Goal: Task Accomplishment & Management: Use online tool/utility

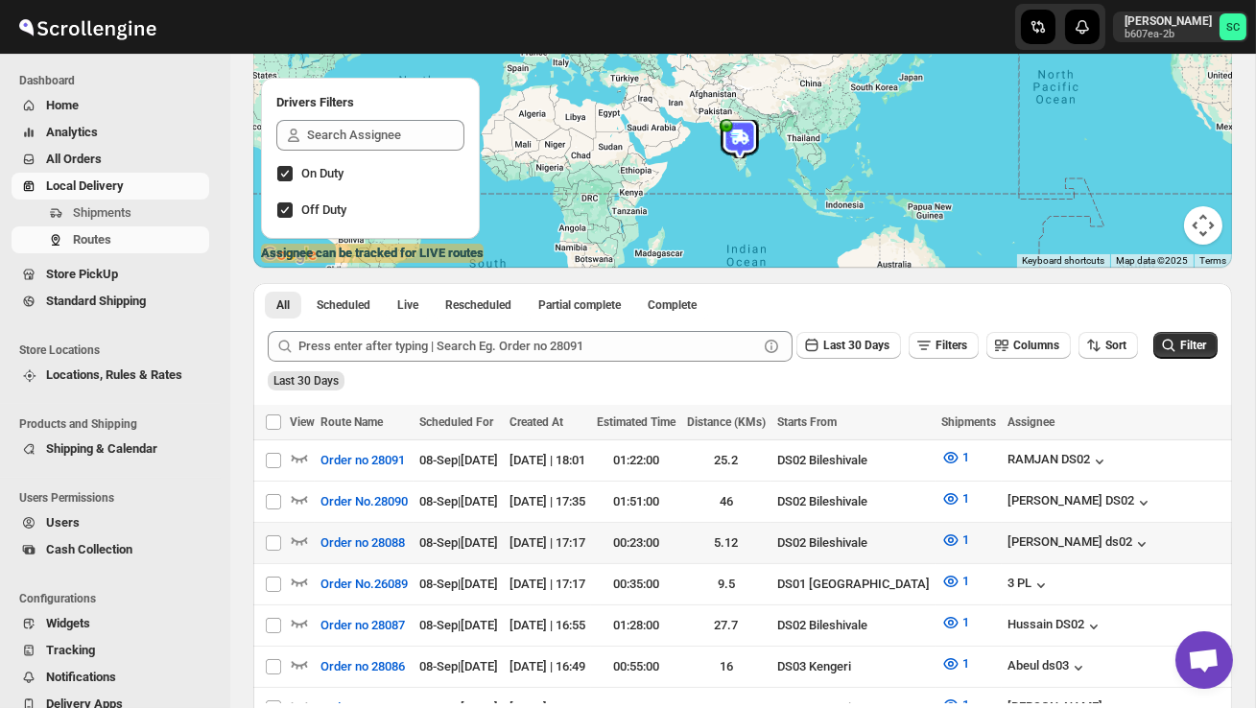
scroll to position [201, 0]
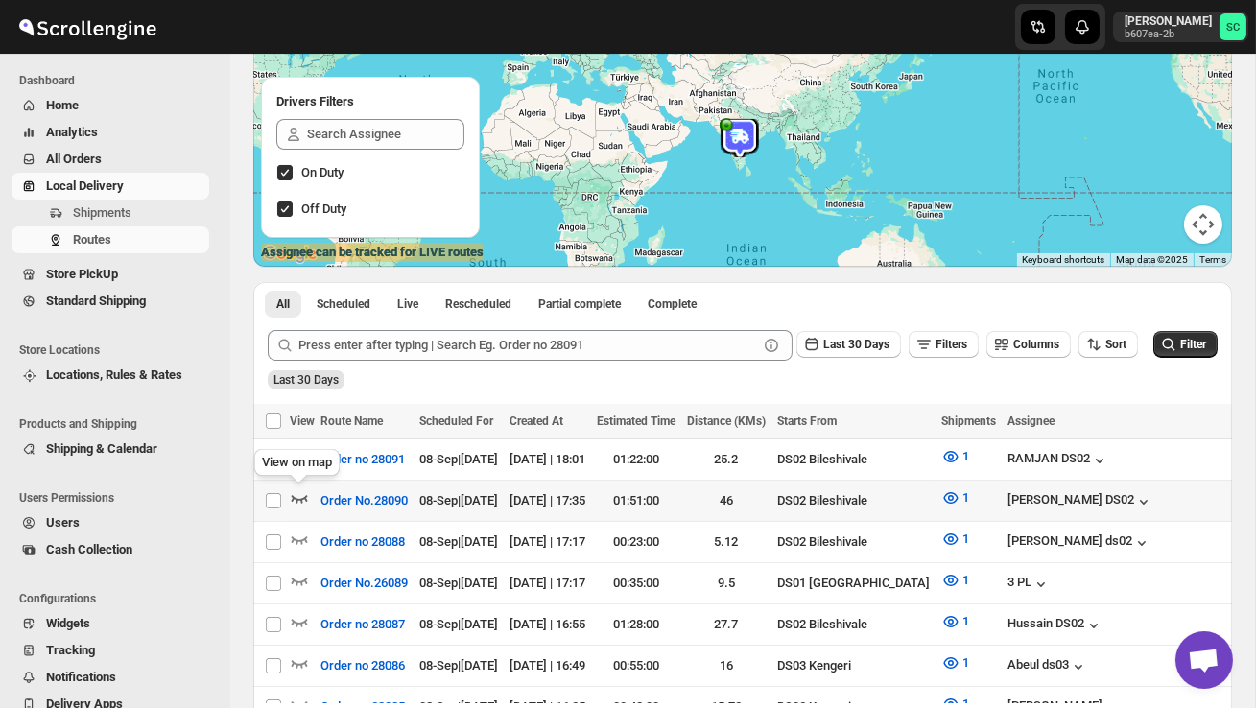
click at [305, 493] on icon "button" at bounding box center [299, 497] width 19 height 19
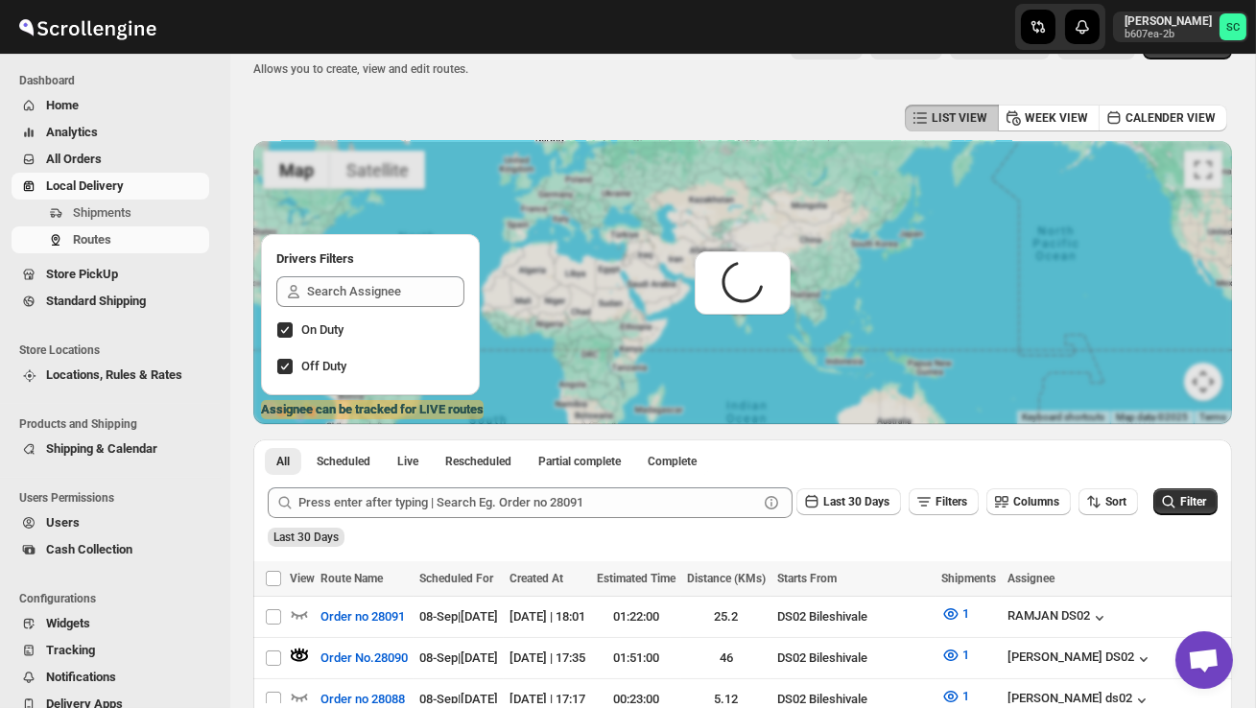
scroll to position [0, 0]
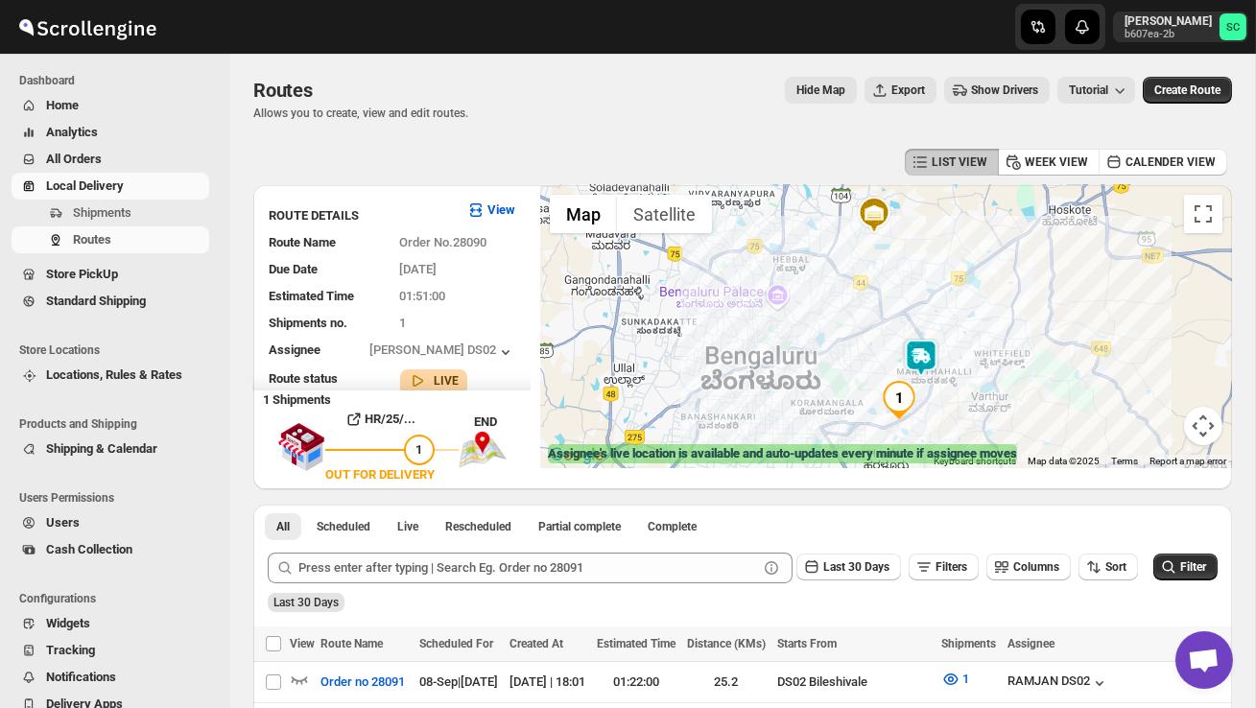
click at [915, 362] on img at bounding box center [921, 358] width 38 height 38
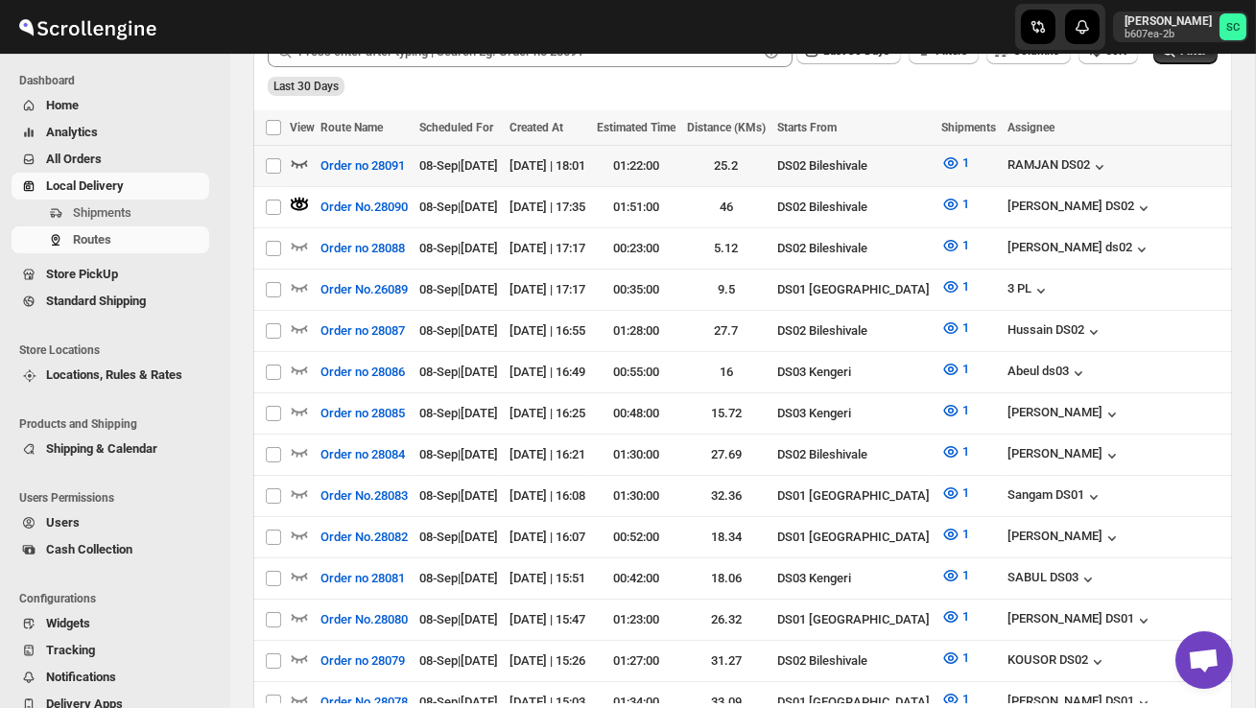
click at [308, 160] on icon "button" at bounding box center [299, 162] width 19 height 19
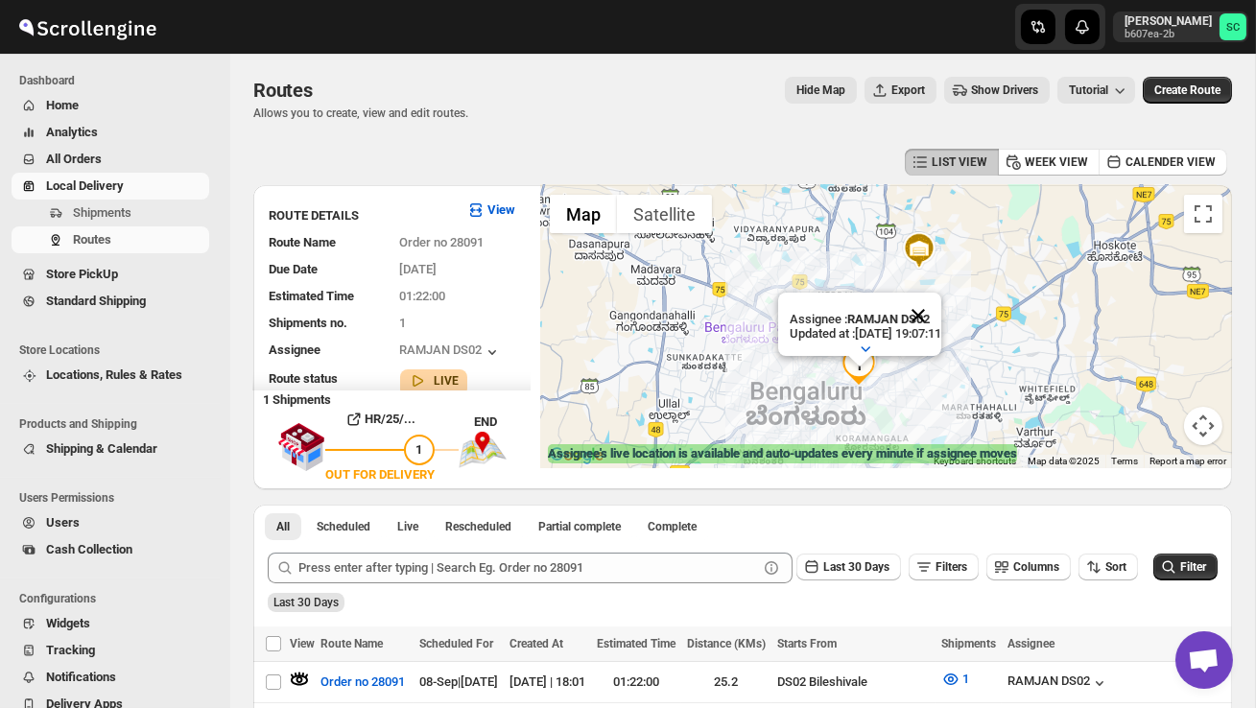
click at [941, 314] on button "Close" at bounding box center [918, 316] width 46 height 46
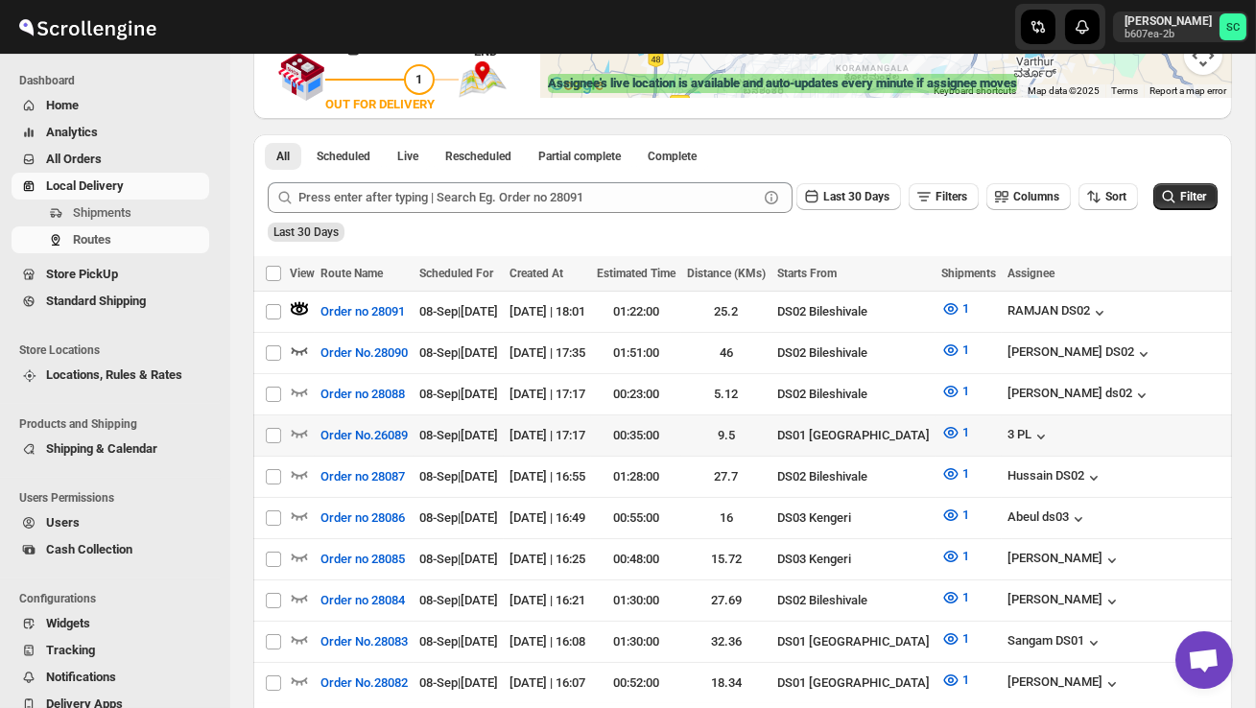
scroll to position [373, 0]
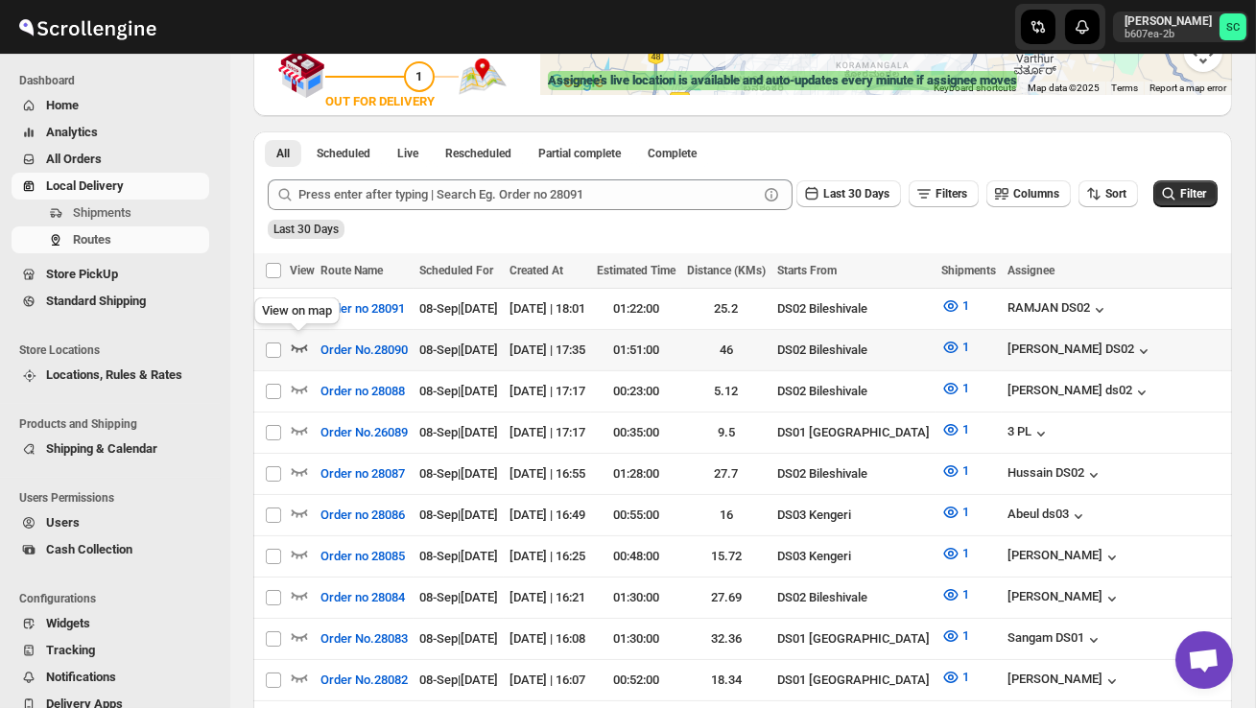
click at [301, 341] on icon "button" at bounding box center [299, 347] width 19 height 19
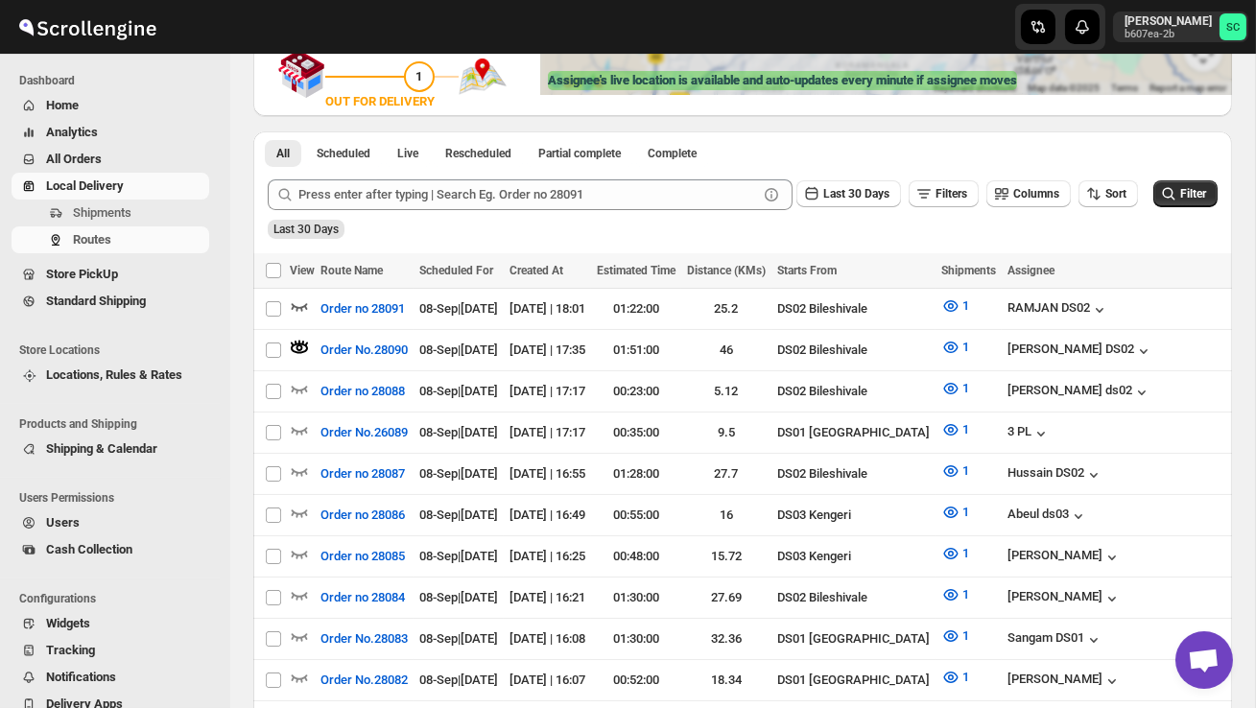
scroll to position [0, 0]
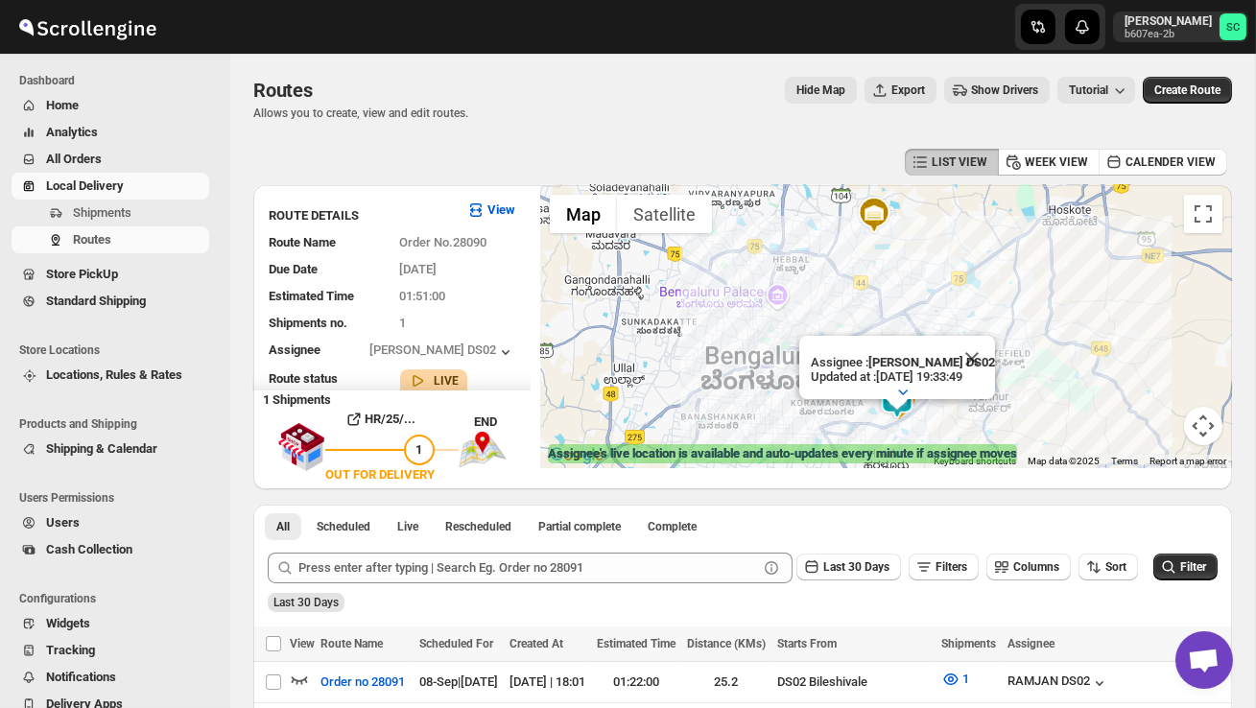
click at [987, 352] on button "Close" at bounding box center [972, 359] width 46 height 46
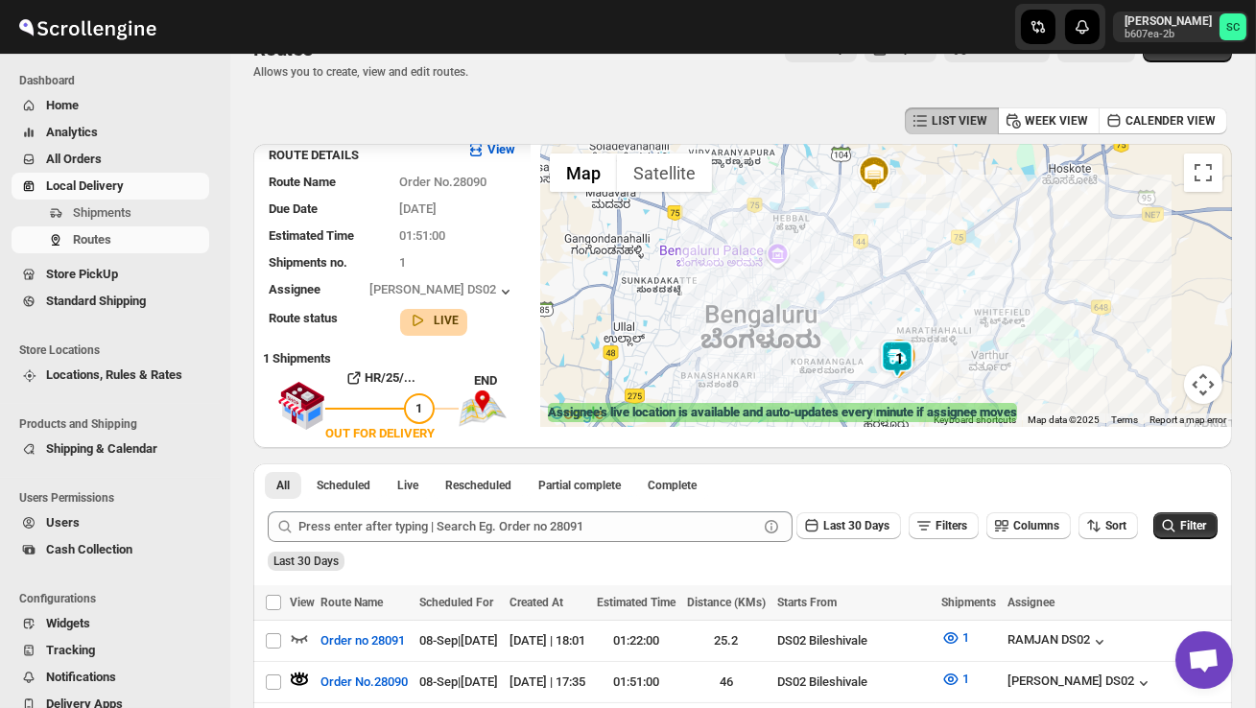
scroll to position [18, 0]
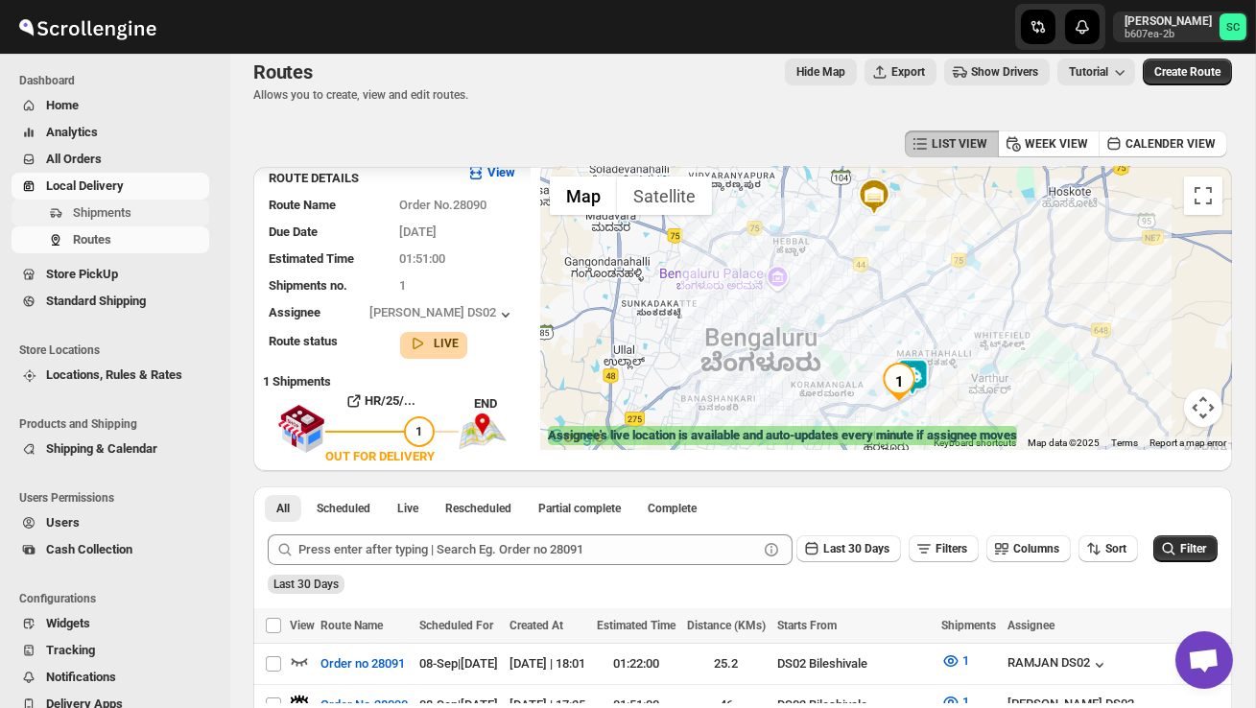
click at [97, 209] on span "Shipments" at bounding box center [102, 212] width 59 height 14
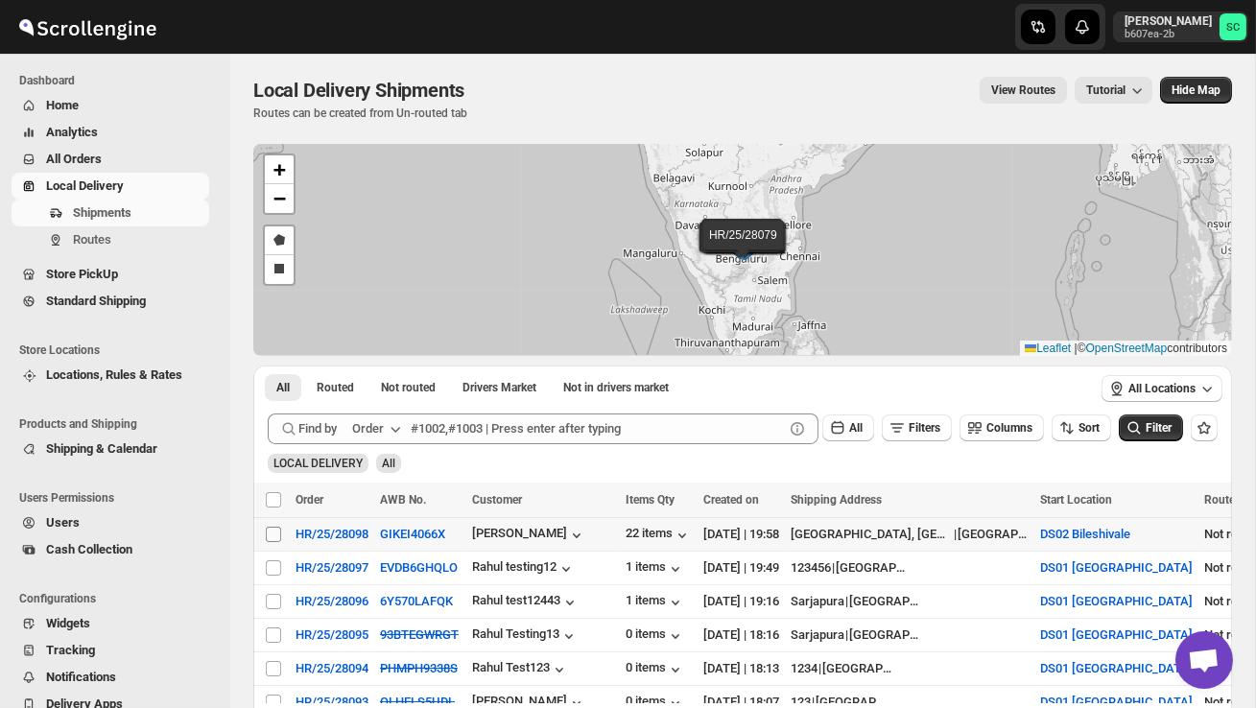
click at [271, 534] on input "Select shipment" at bounding box center [273, 534] width 15 height 15
checkbox input "true"
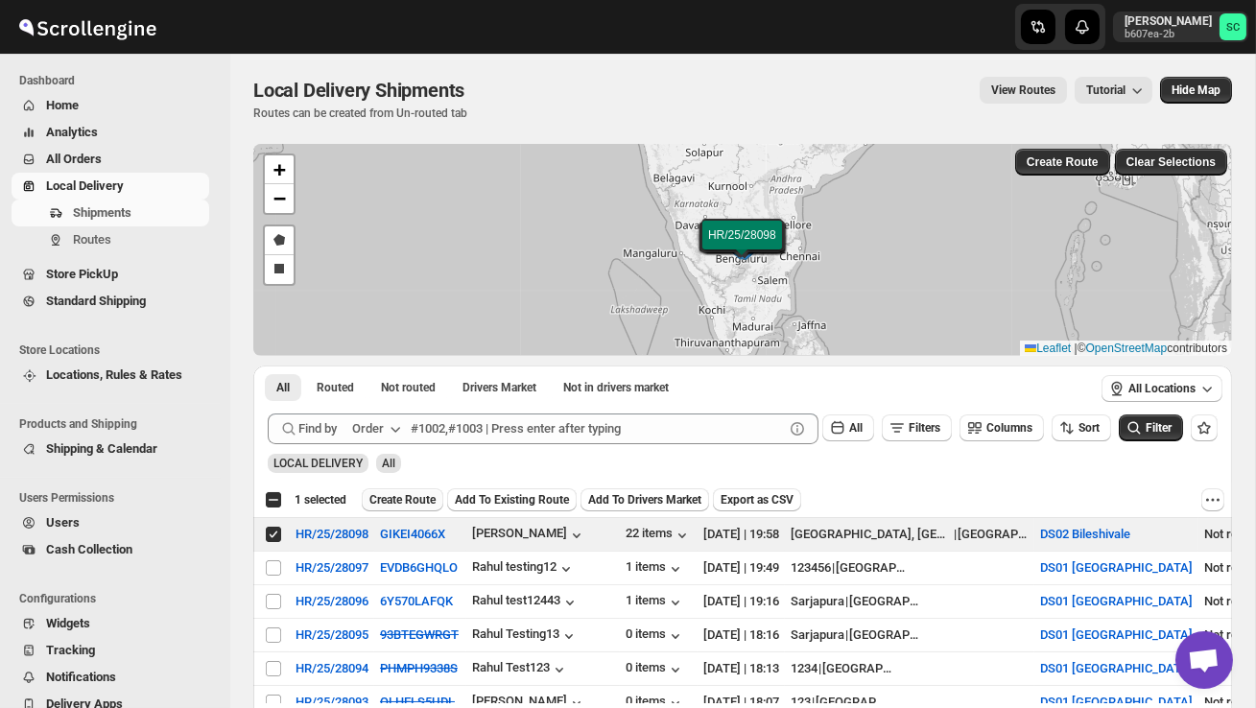
click at [419, 496] on span "Create Route" at bounding box center [402, 499] width 66 height 15
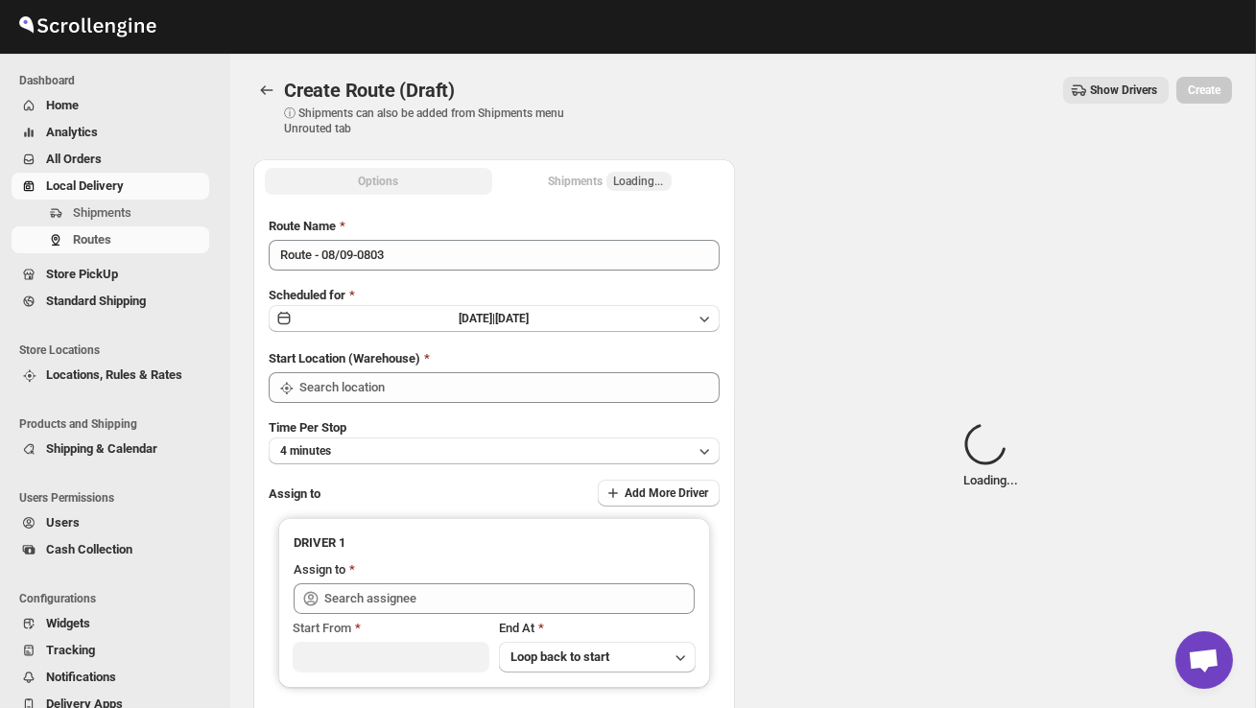
type input "DS02 Bileshivale"
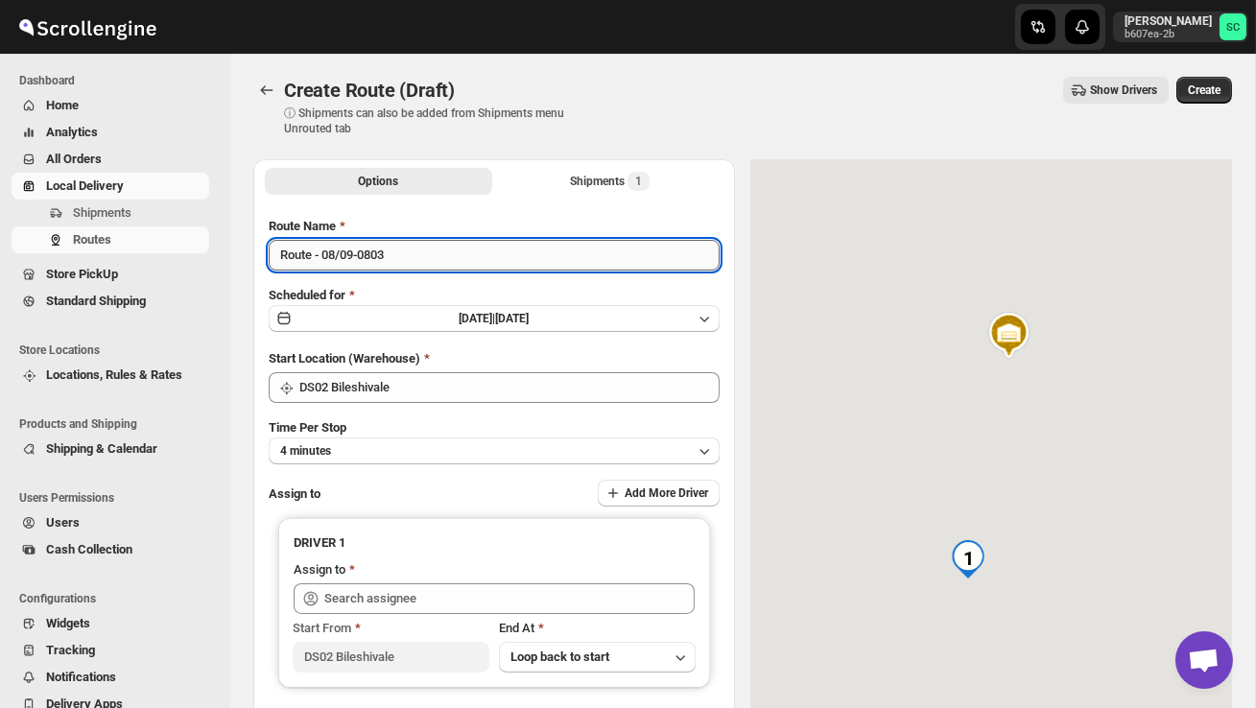
click at [422, 262] on input "Route - 08/09-0803" at bounding box center [494, 255] width 451 height 31
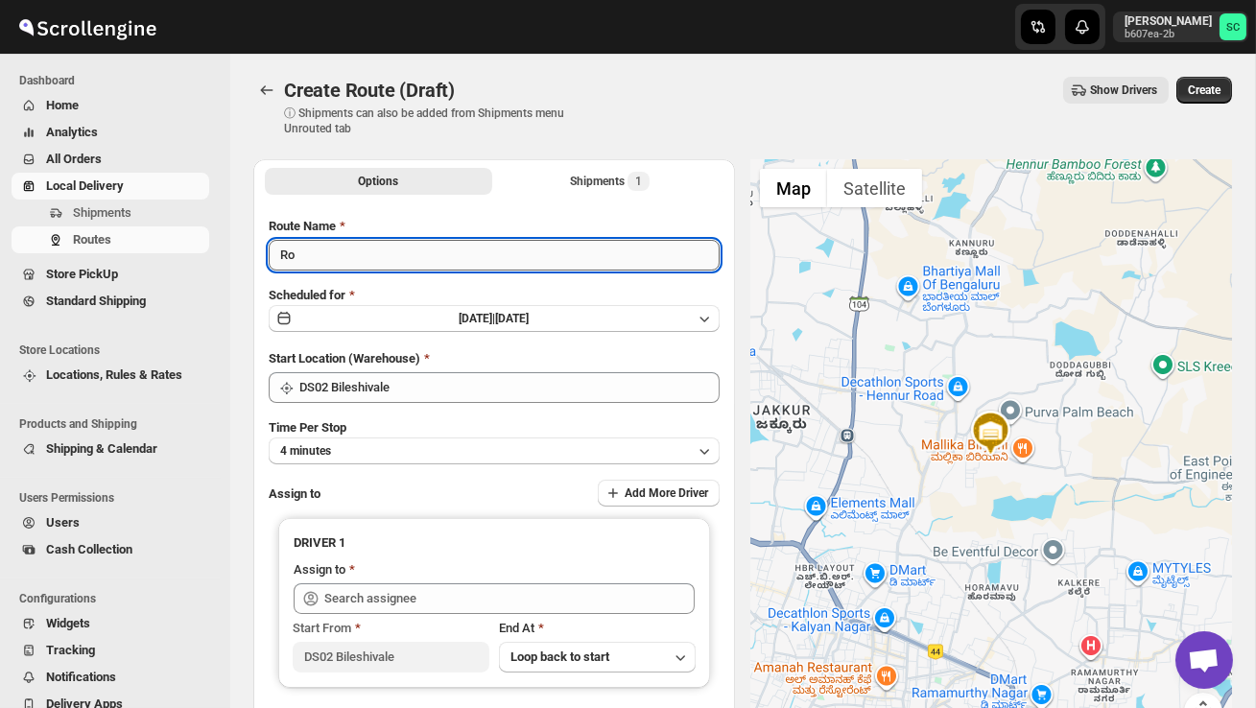
type input "R"
type input "Order 28098"
click at [448, 441] on button "4 minutes" at bounding box center [494, 450] width 451 height 27
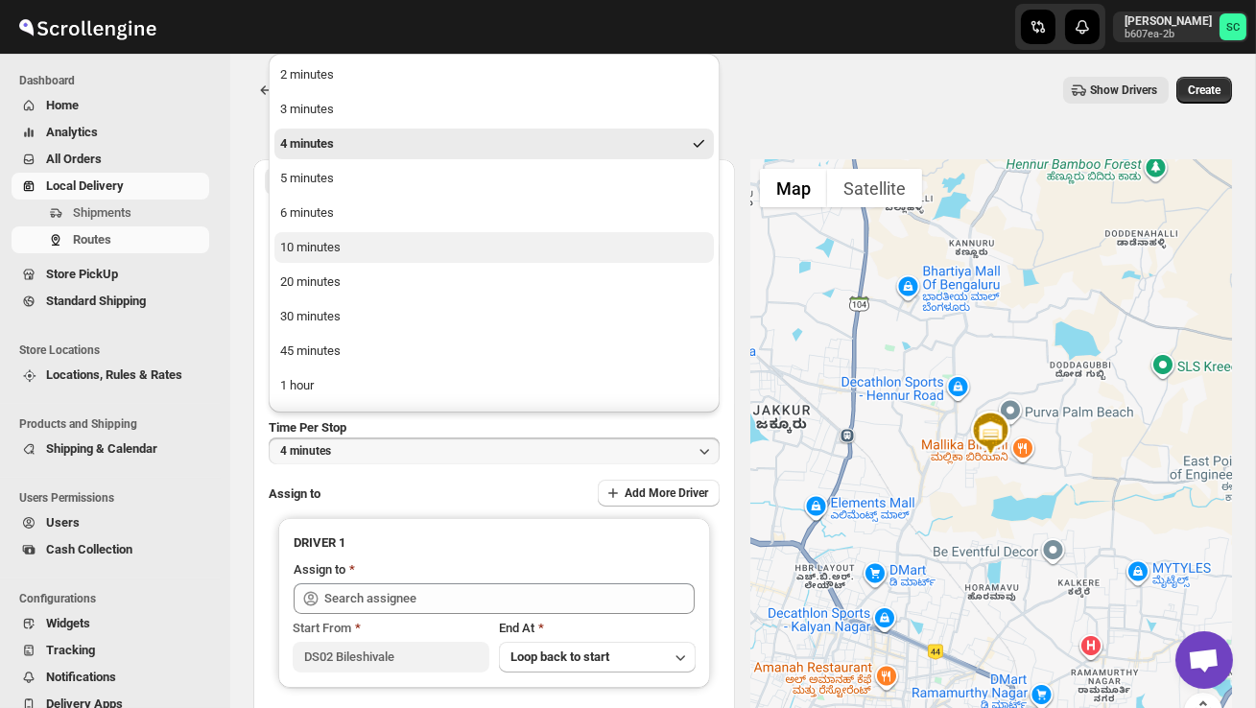
click at [331, 239] on div "10 minutes" at bounding box center [310, 247] width 60 height 19
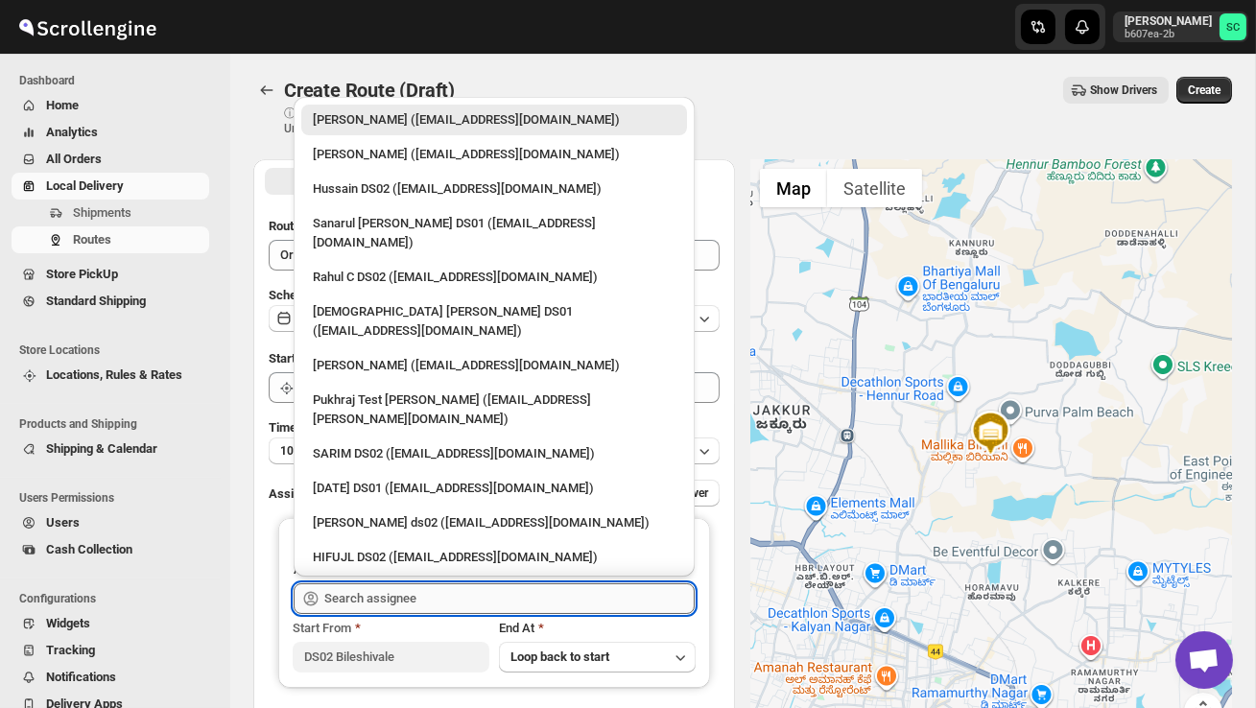
click at [418, 601] on input "text" at bounding box center [509, 598] width 370 height 31
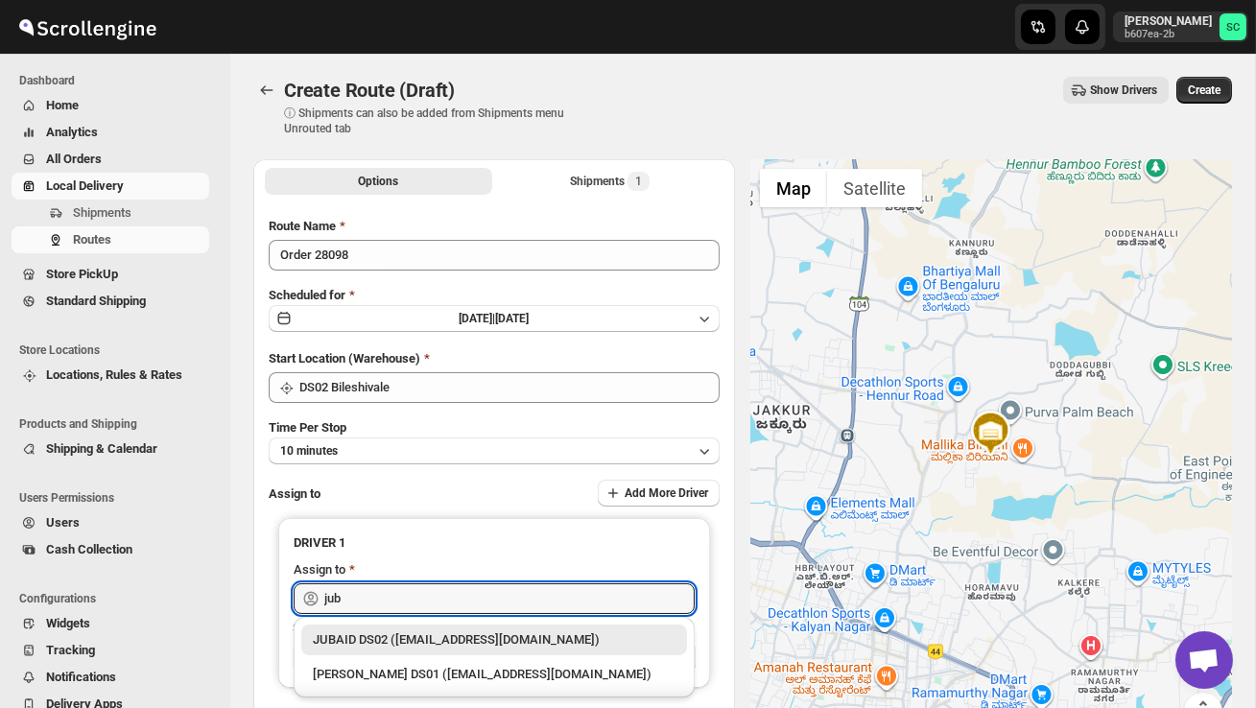
click at [459, 638] on div "JUBAID DS02 ([EMAIL_ADDRESS][DOMAIN_NAME])" at bounding box center [494, 639] width 363 height 19
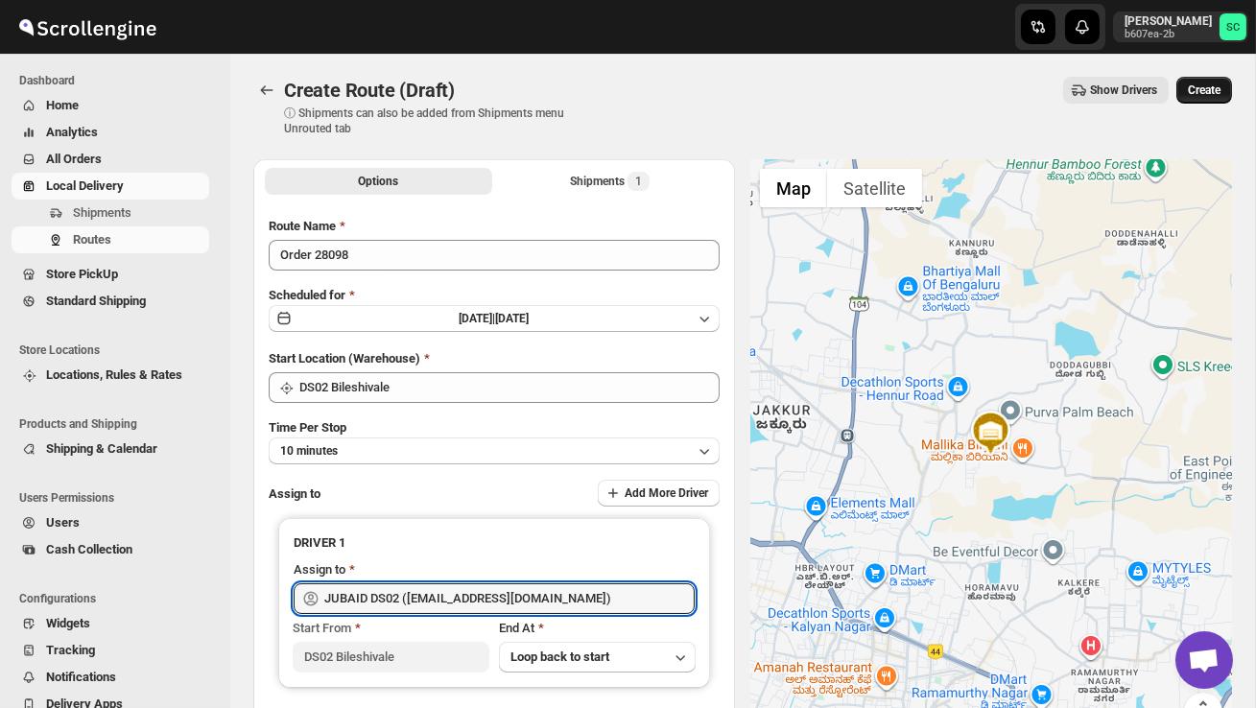
type input "JUBAID DS02 ([EMAIL_ADDRESS][DOMAIN_NAME])"
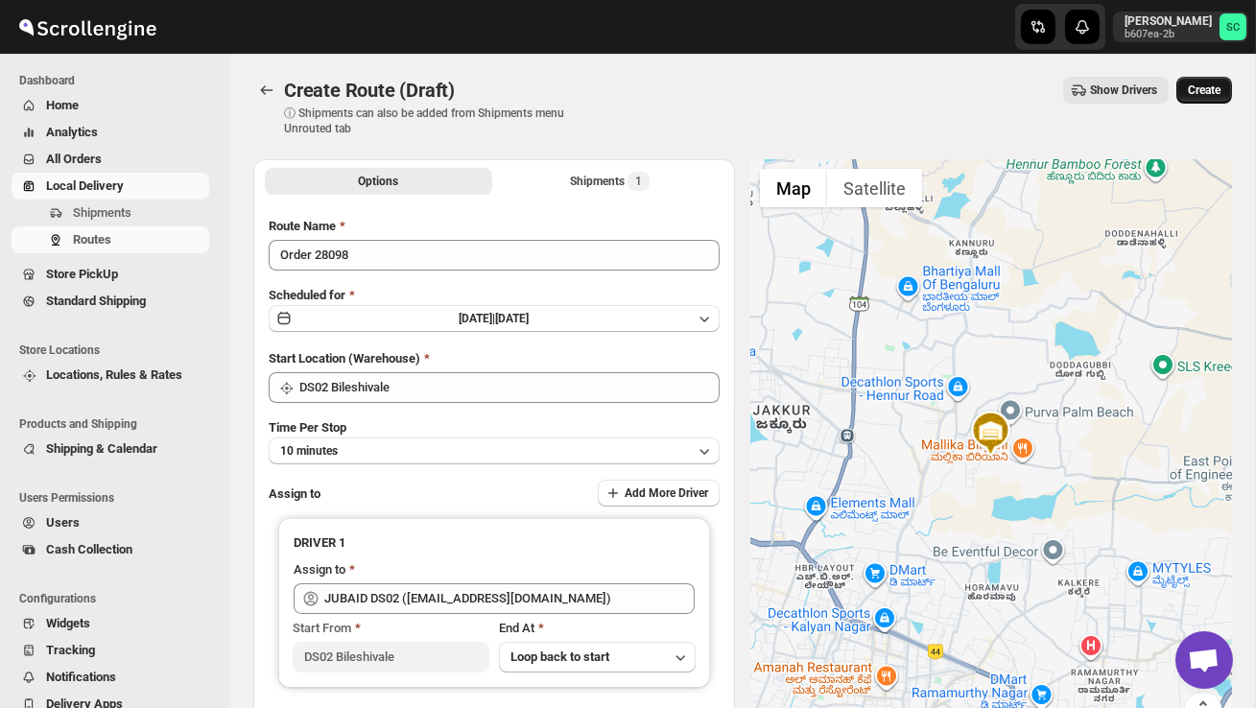
click at [1211, 86] on span "Create" at bounding box center [1204, 89] width 33 height 15
